Goal: Task Accomplishment & Management: Manage account settings

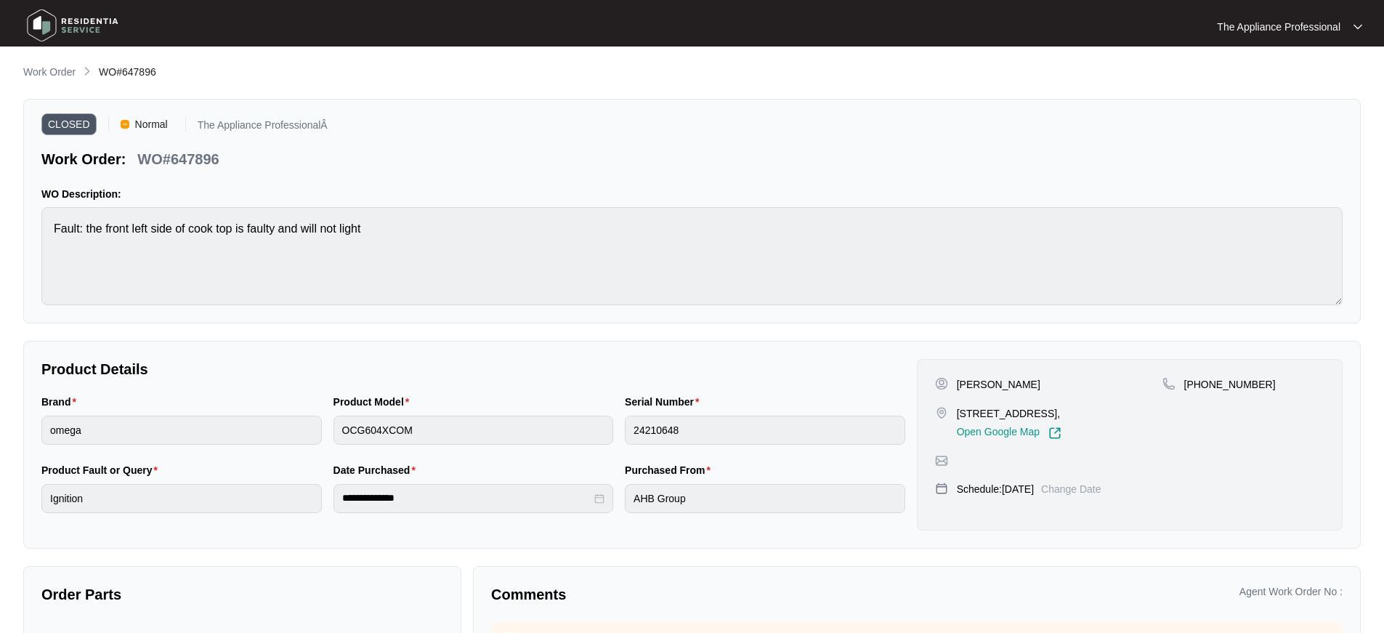
click at [35, 27] on img at bounding box center [73, 26] width 102 height 44
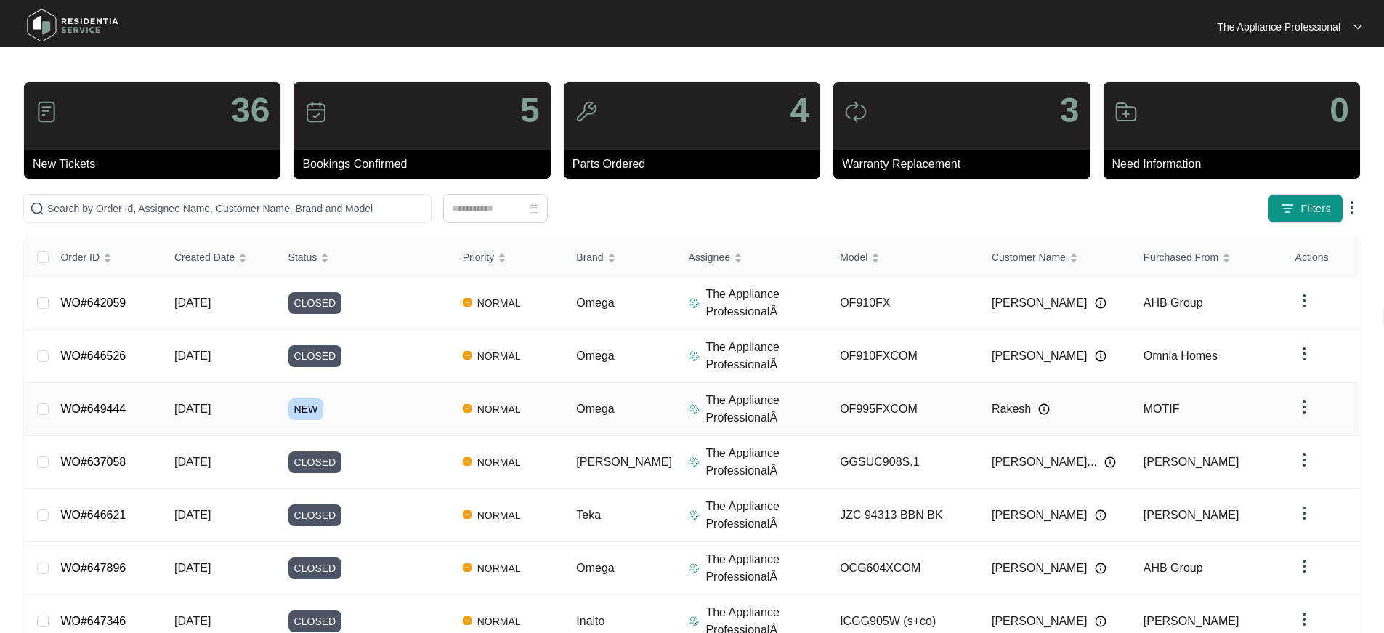
click at [202, 406] on span "[DATE]" at bounding box center [192, 408] width 36 height 12
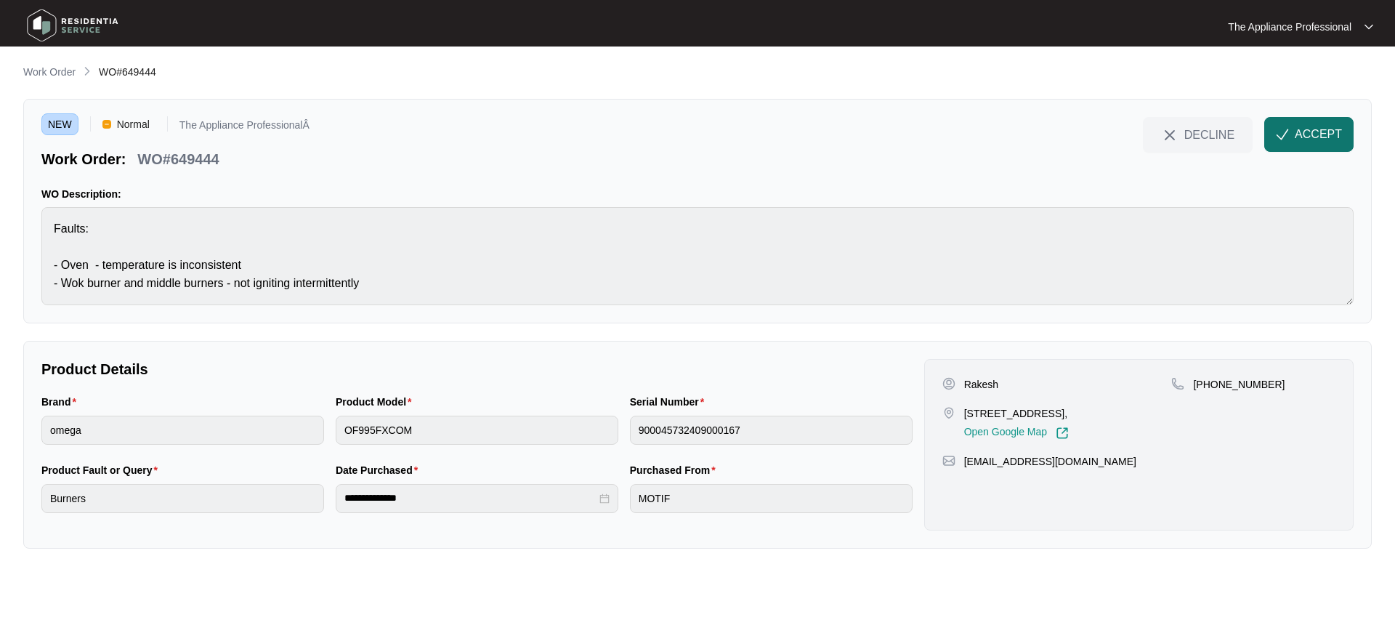
click at [1331, 142] on span "ACCEPT" at bounding box center [1318, 134] width 47 height 17
